Goal: Task Accomplishment & Management: Manage account settings

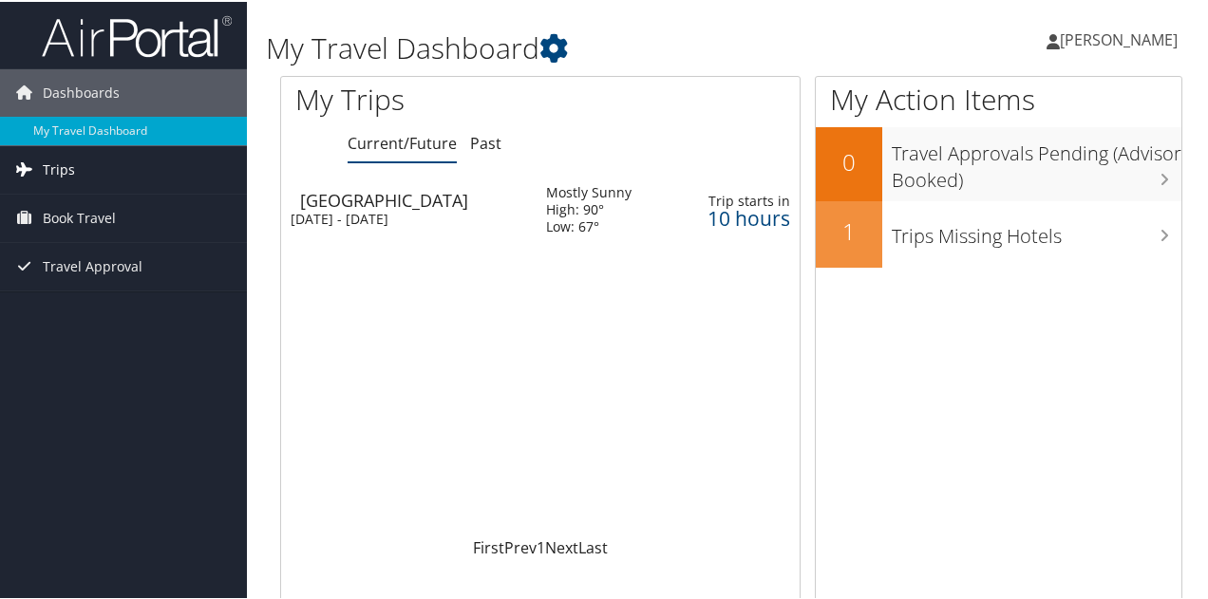
click at [155, 169] on link "Trips" at bounding box center [123, 167] width 247 height 47
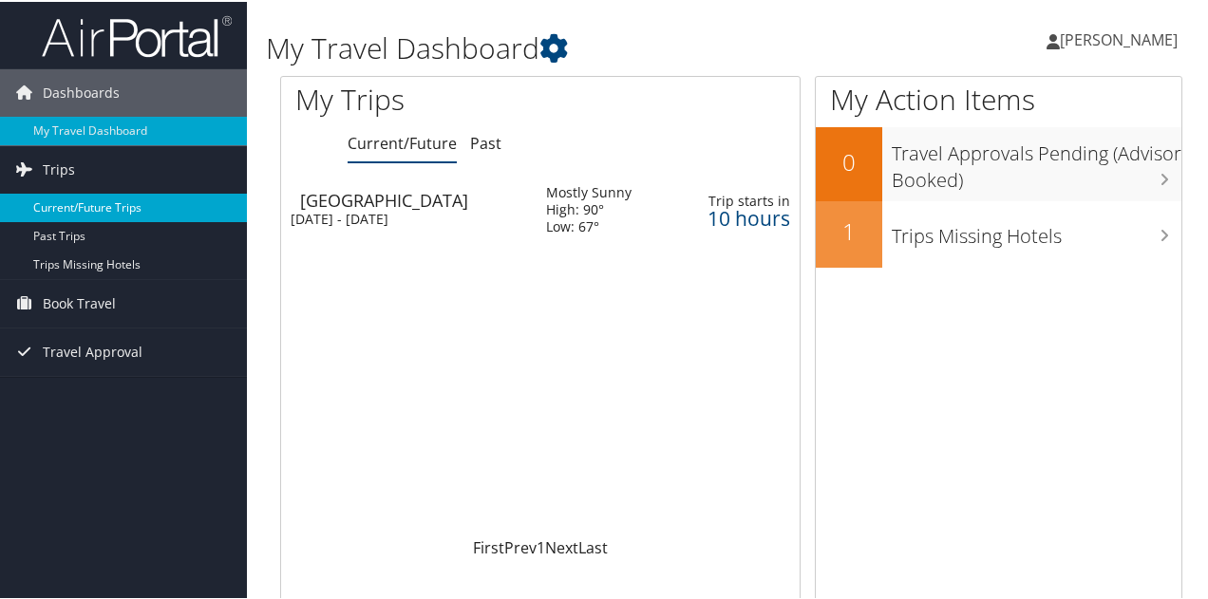
click at [141, 205] on link "Current/Future Trips" at bounding box center [123, 206] width 247 height 28
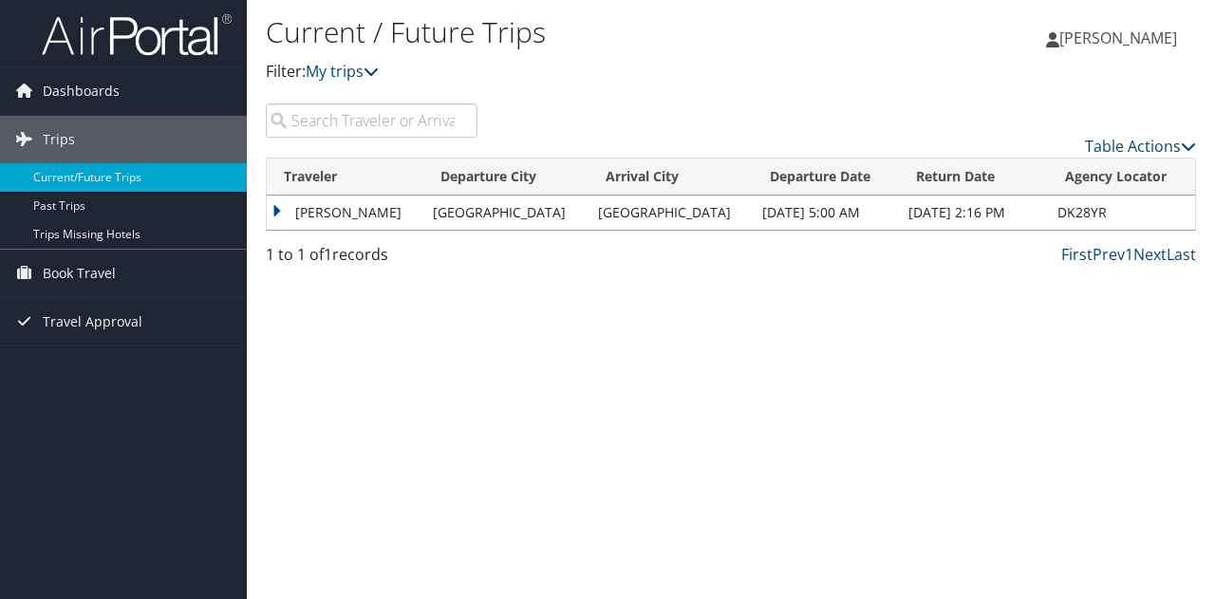
click at [356, 205] on td "[PERSON_NAME]" at bounding box center [345, 213] width 157 height 34
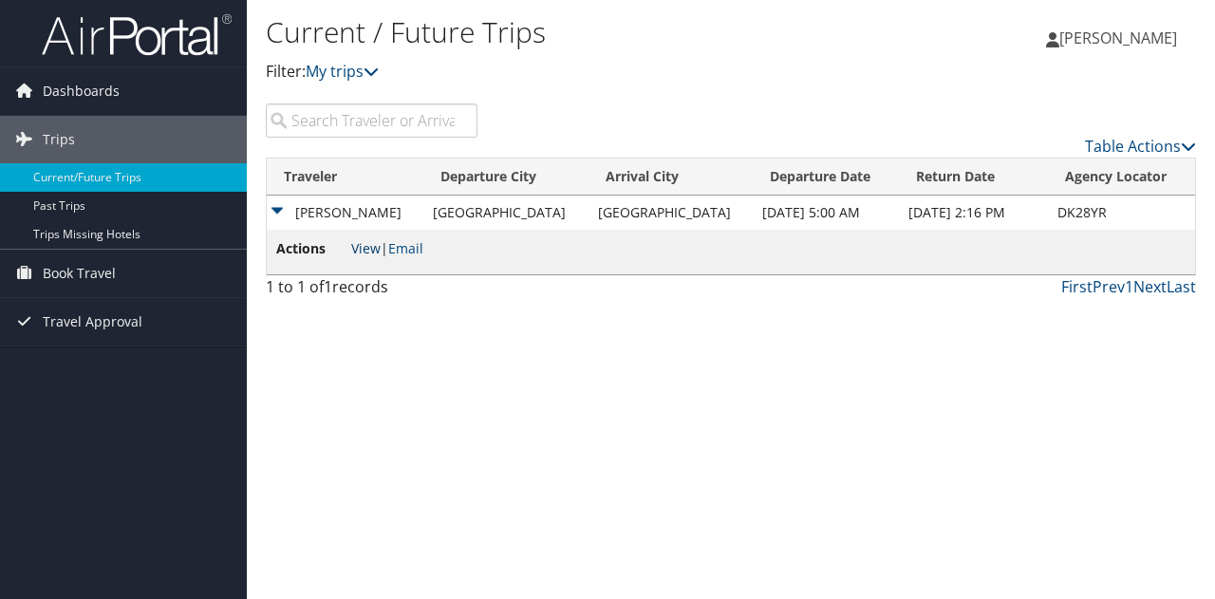
click at [367, 254] on link "View" at bounding box center [365, 248] width 29 height 18
click at [1168, 142] on link "Table Actions" at bounding box center [1140, 146] width 111 height 21
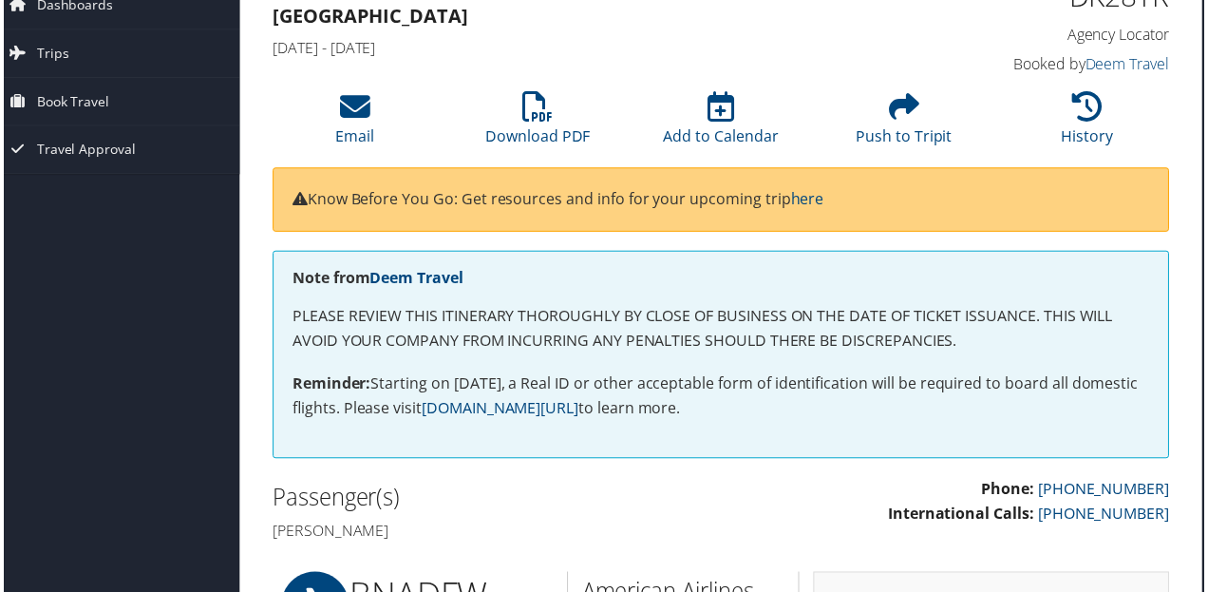
scroll to position [0, 9]
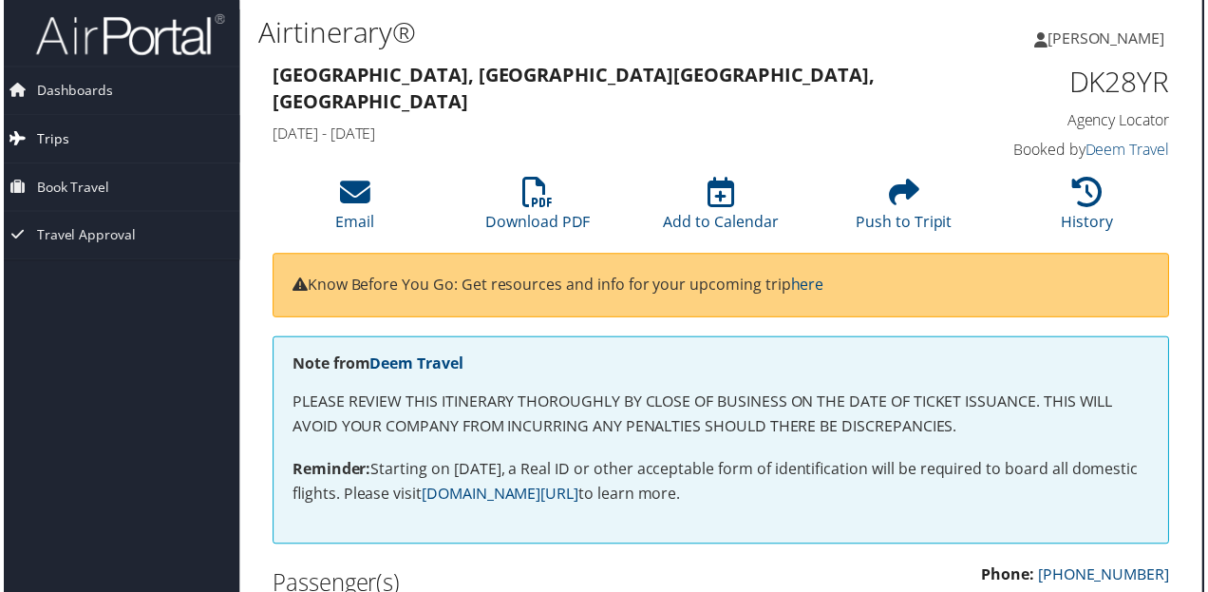
click at [142, 141] on link "Trips" at bounding box center [114, 139] width 247 height 47
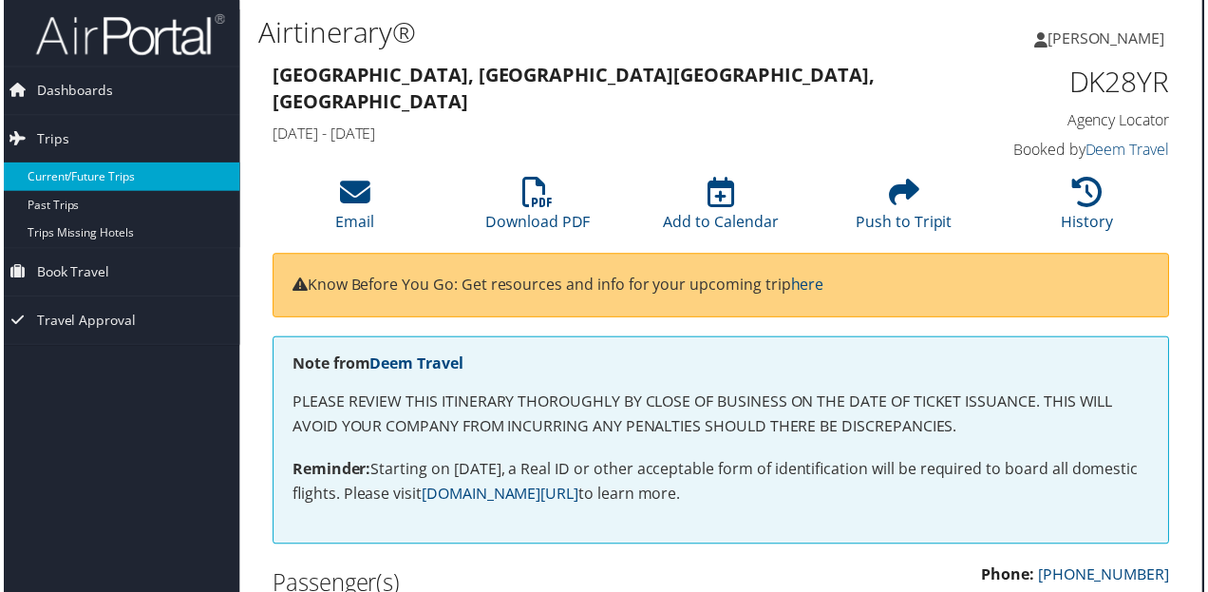
click at [108, 180] on link "Current/Future Trips" at bounding box center [114, 177] width 247 height 28
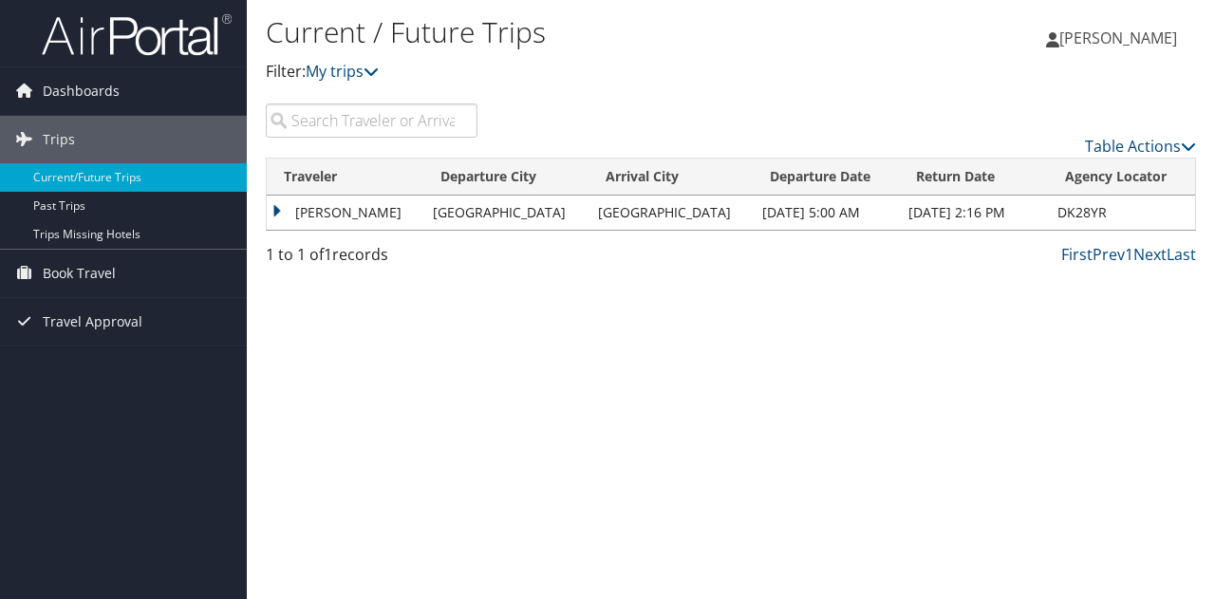
click at [280, 206] on td "GRACIE REESE STARK" at bounding box center [345, 213] width 157 height 34
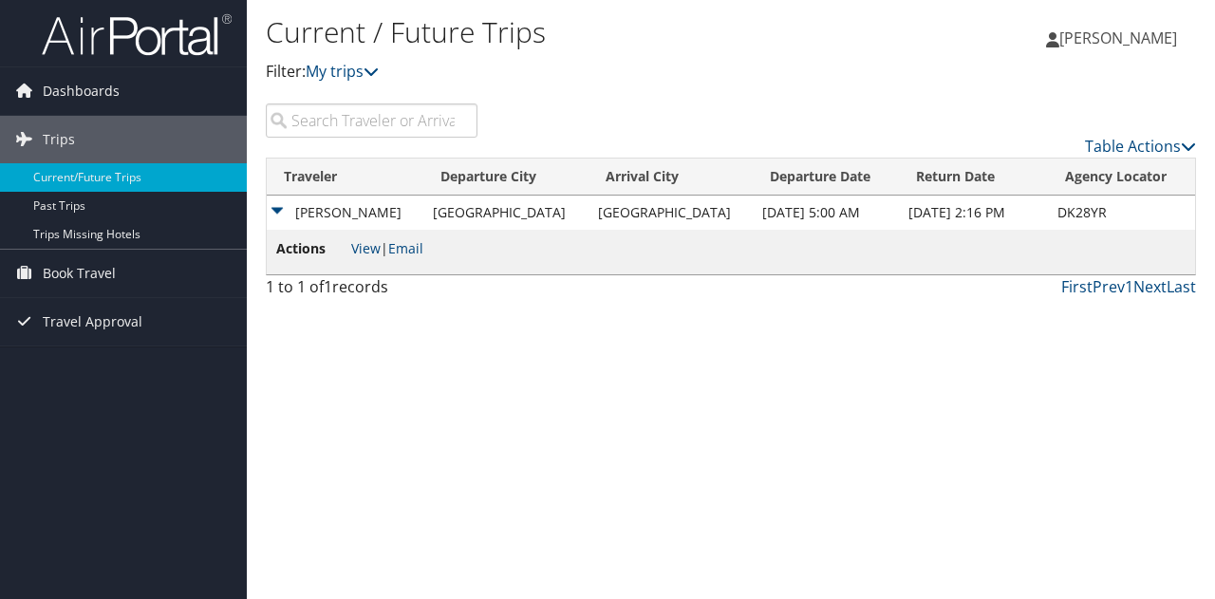
click at [309, 250] on span "Actions" at bounding box center [311, 248] width 71 height 21
click at [116, 90] on span "Dashboards" at bounding box center [81, 90] width 77 height 47
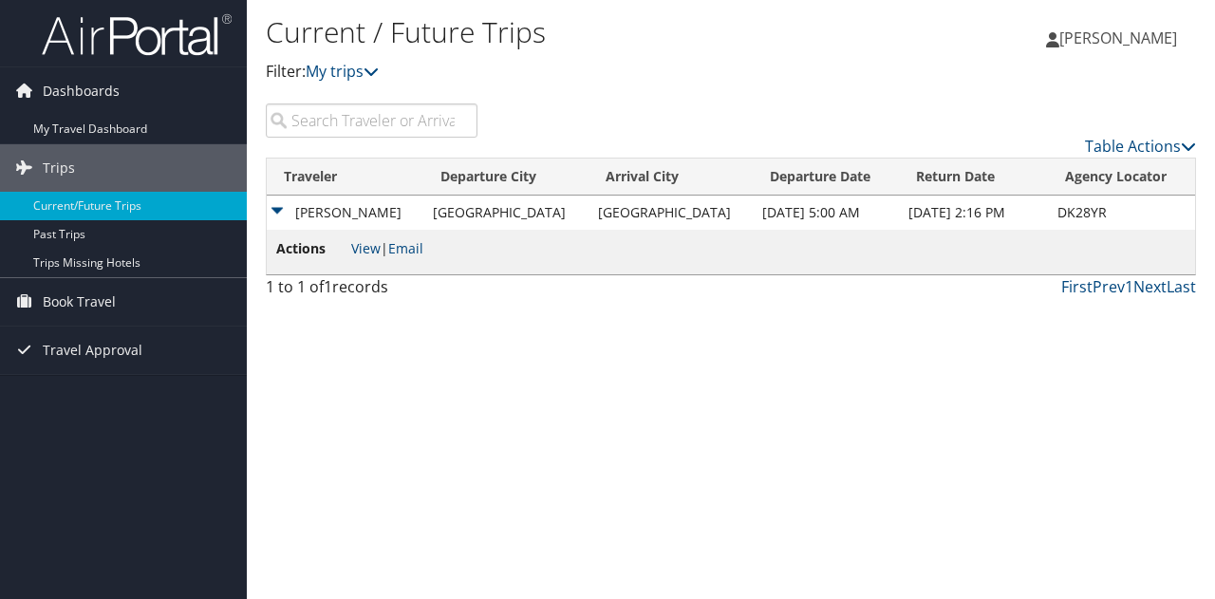
click at [1113, 36] on span "[PERSON_NAME]" at bounding box center [1119, 38] width 118 height 21
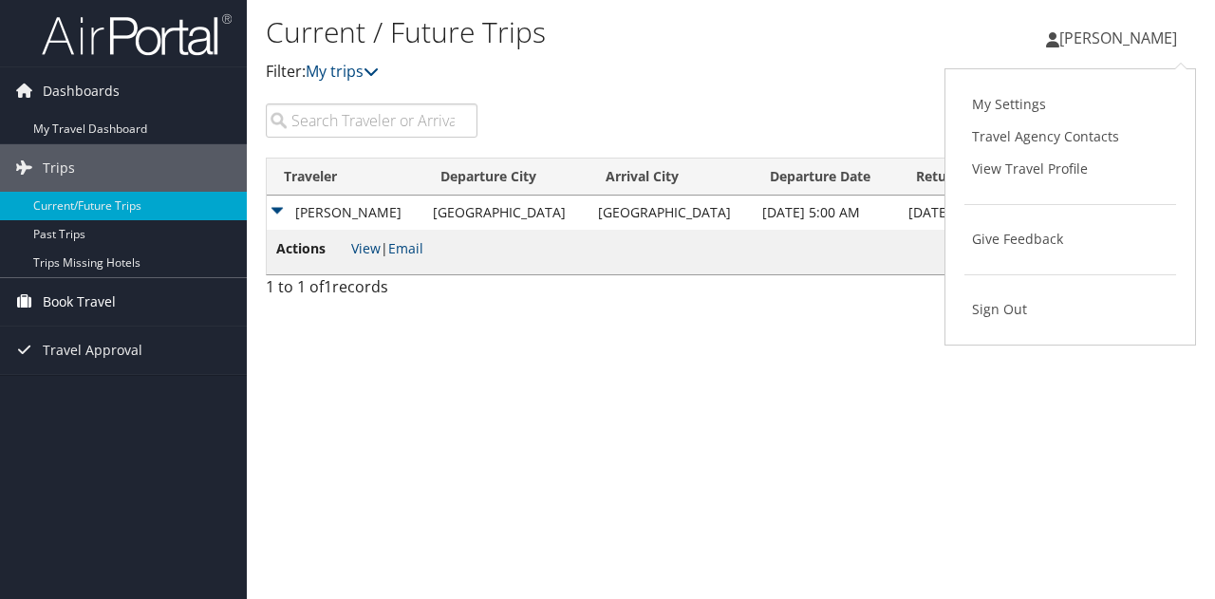
click at [94, 288] on span "Book Travel" at bounding box center [79, 301] width 73 height 47
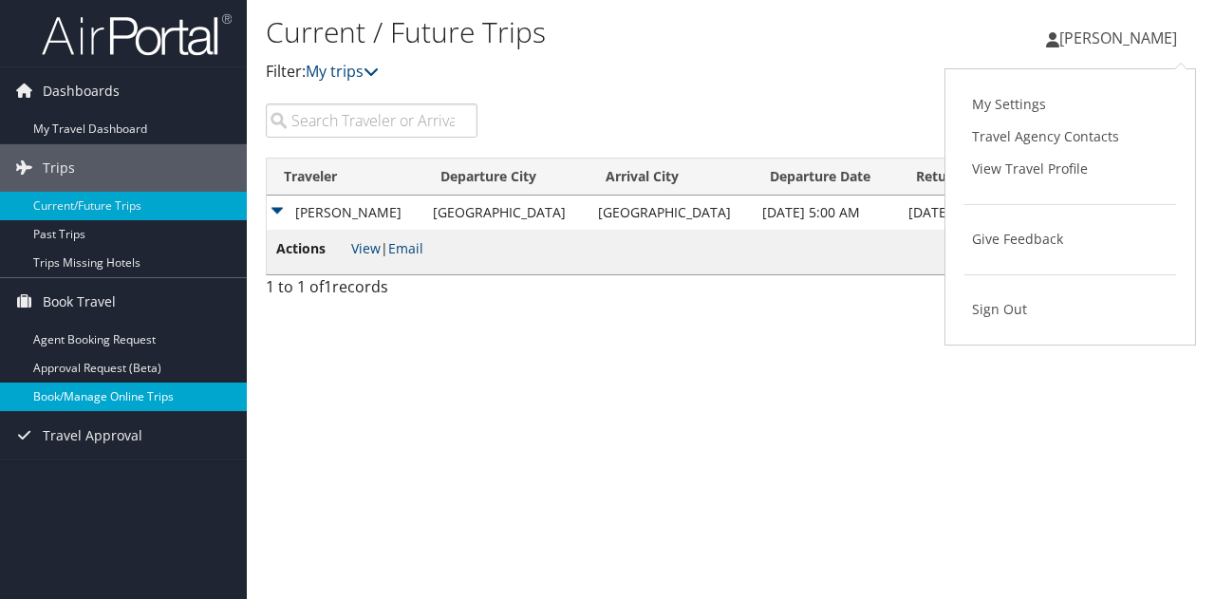
click at [184, 395] on link "Book/Manage Online Trips" at bounding box center [123, 397] width 247 height 28
